Goal: Task Accomplishment & Management: Complete application form

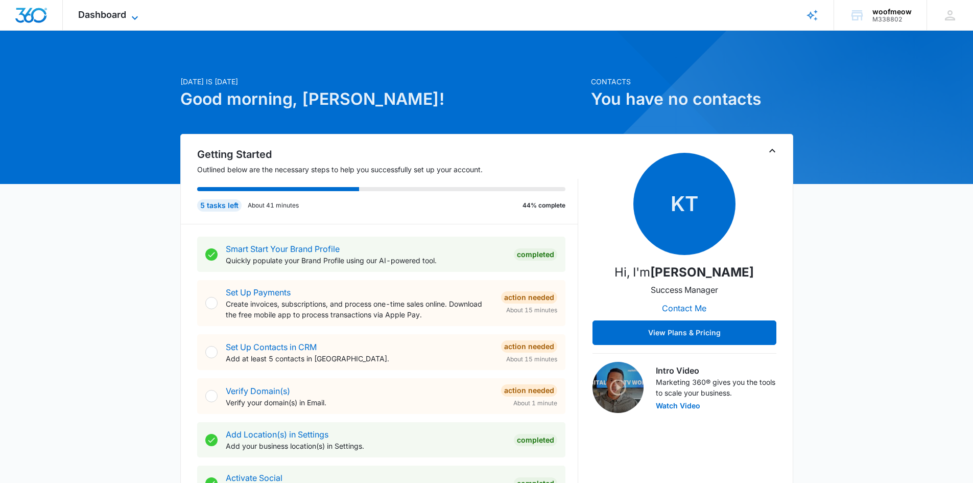
click at [136, 13] on icon at bounding box center [135, 18] width 12 height 12
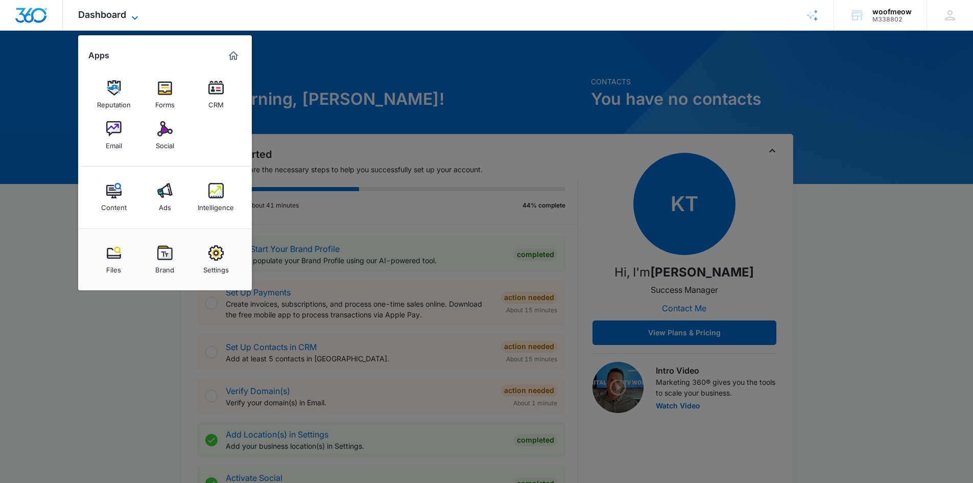
click at [136, 13] on icon at bounding box center [135, 18] width 12 height 12
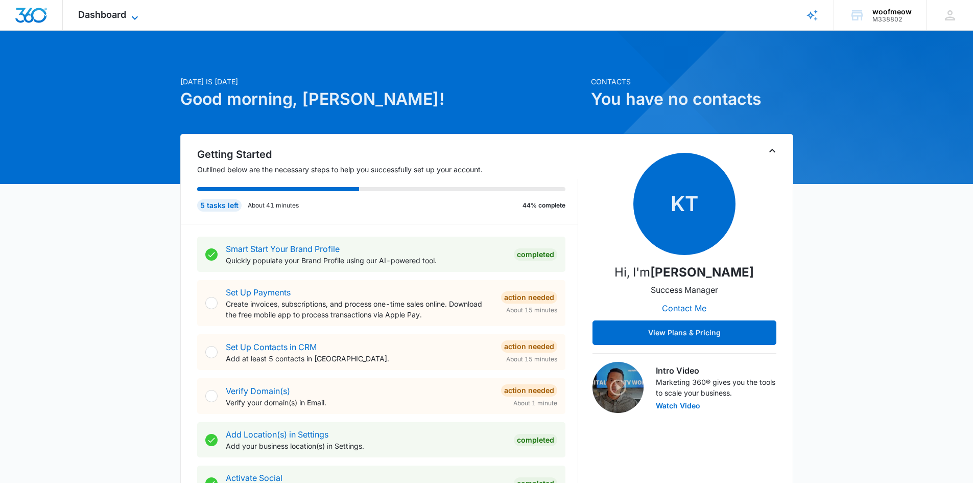
click at [131, 17] on icon at bounding box center [135, 18] width 12 height 12
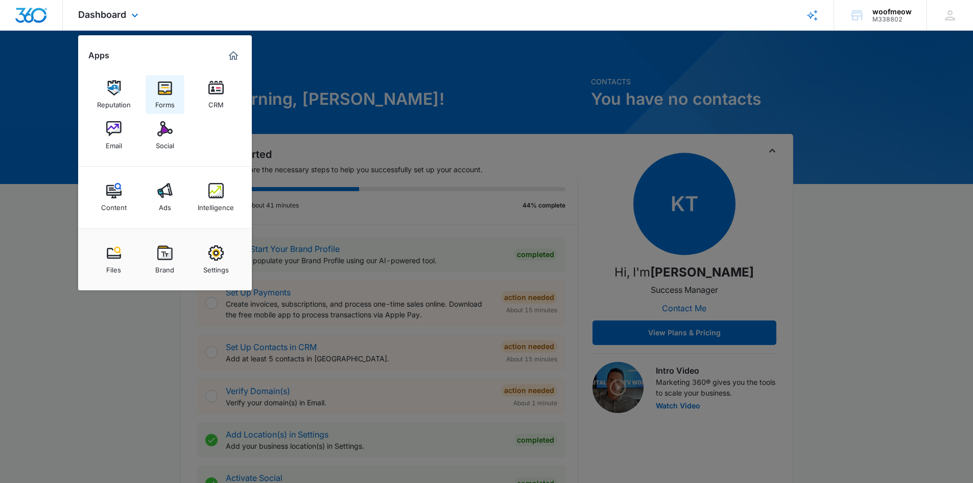
click at [159, 91] on img at bounding box center [164, 87] width 15 height 15
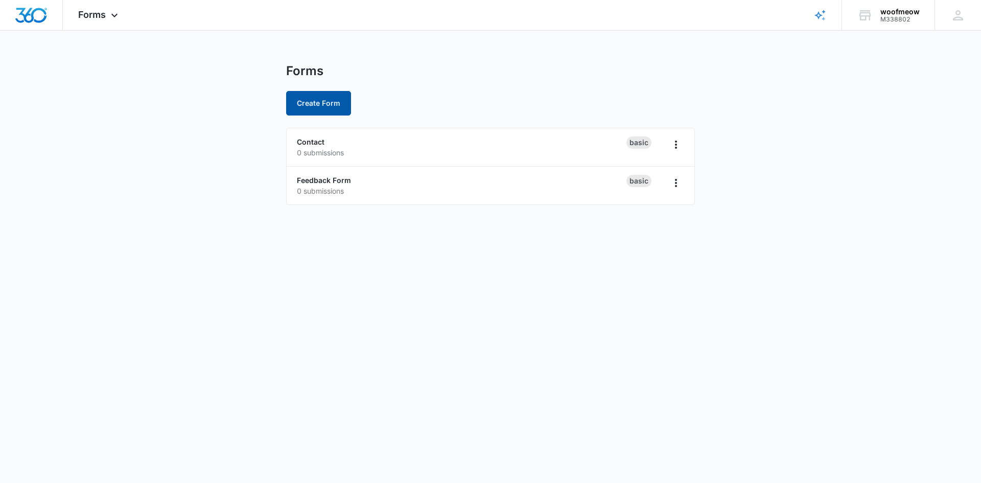
click at [321, 92] on button "Create Form" at bounding box center [318, 103] width 65 height 25
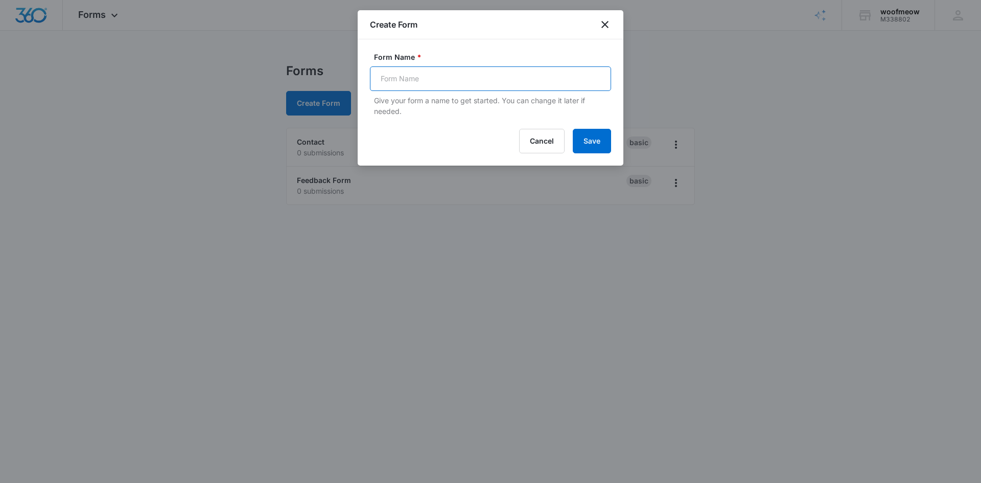
click at [427, 80] on input "Form Name *" at bounding box center [490, 78] width 241 height 25
type input "Dog training"
click at [590, 133] on button "Save" at bounding box center [592, 141] width 38 height 25
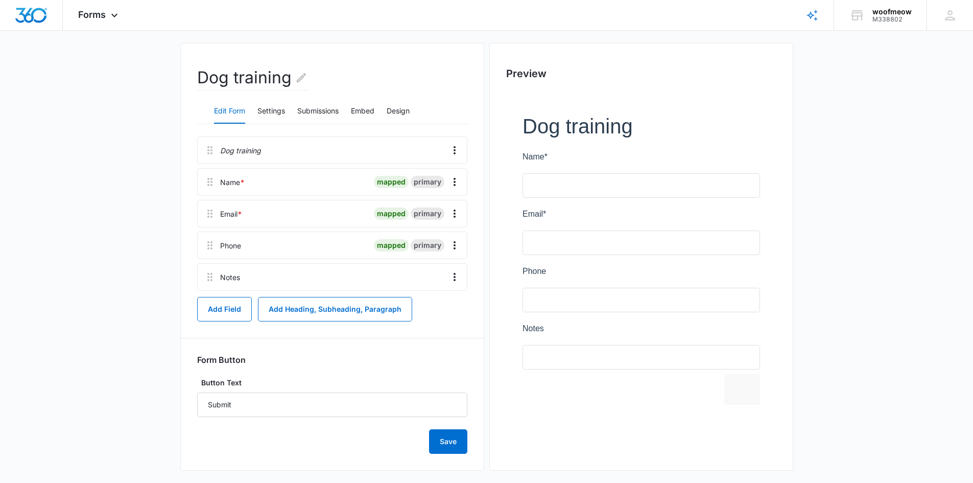
scroll to position [114, 0]
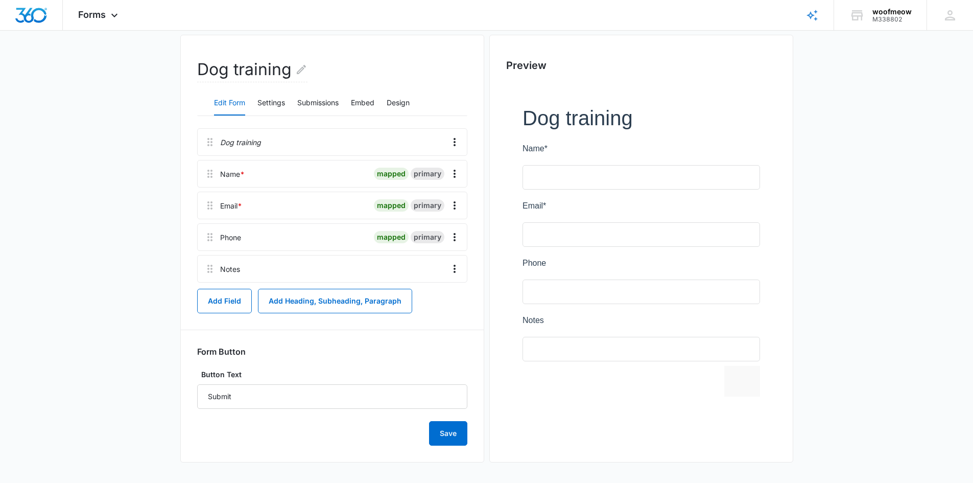
click at [551, 178] on div at bounding box center [641, 252] width 270 height 339
click at [265, 397] on input "Submit" at bounding box center [332, 396] width 270 height 25
click at [274, 100] on button "Settings" at bounding box center [271, 103] width 28 height 25
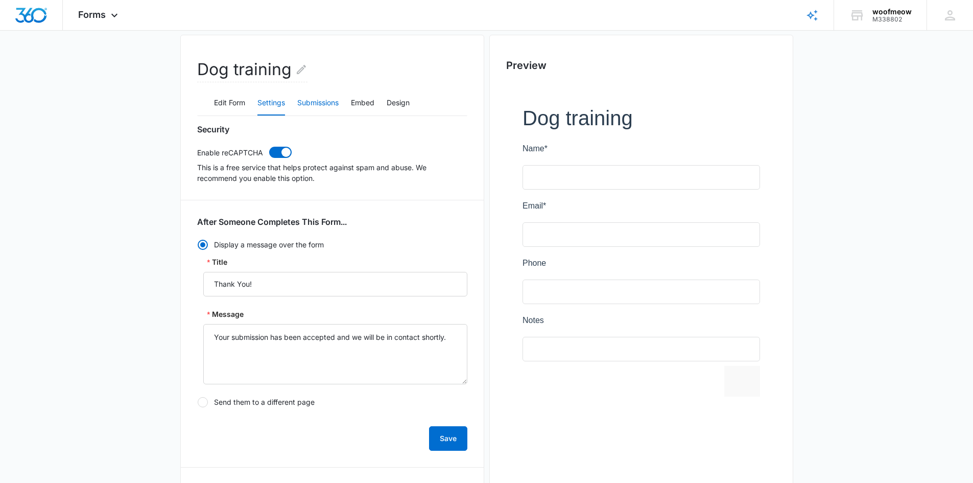
click at [316, 100] on button "Submissions" at bounding box center [317, 103] width 41 height 25
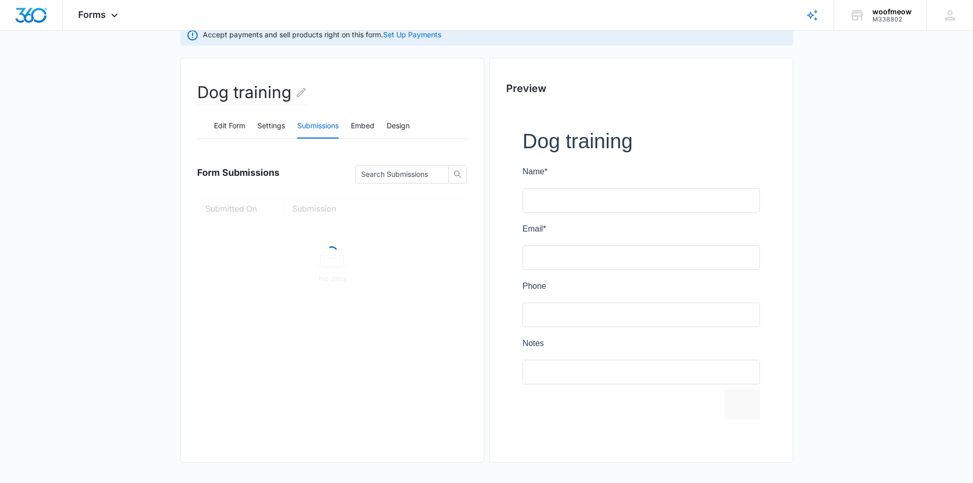
scroll to position [91, 0]
click at [225, 126] on button "Edit Form" at bounding box center [229, 126] width 31 height 25
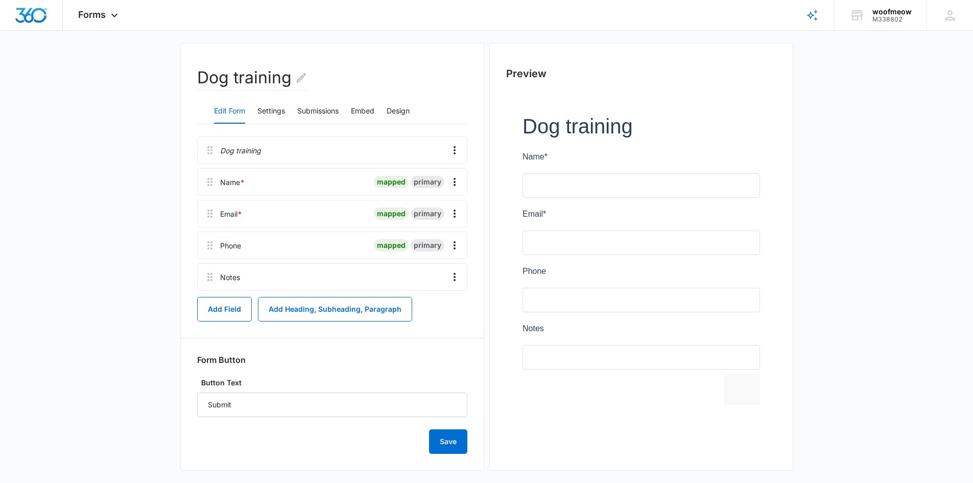
scroll to position [114, 0]
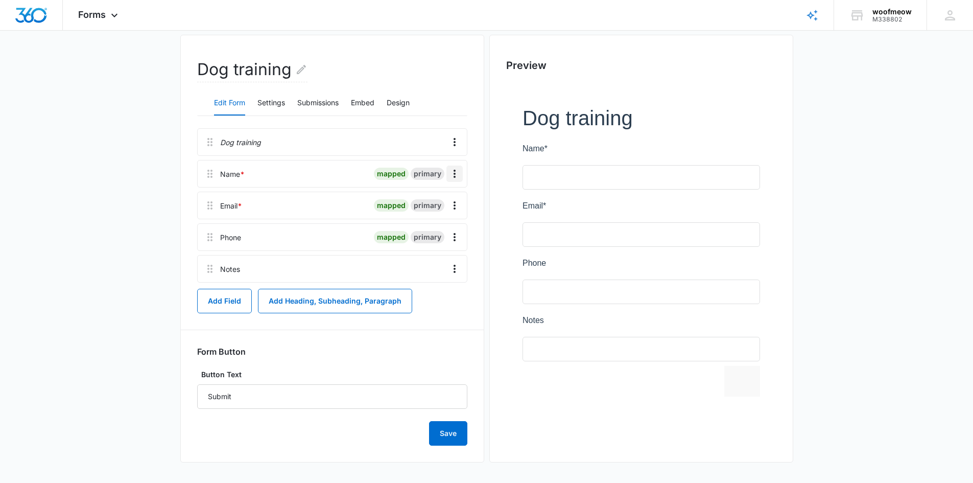
click at [457, 172] on icon "Overflow Menu" at bounding box center [454, 174] width 12 height 12
